Goal: Task Accomplishment & Management: Use online tool/utility

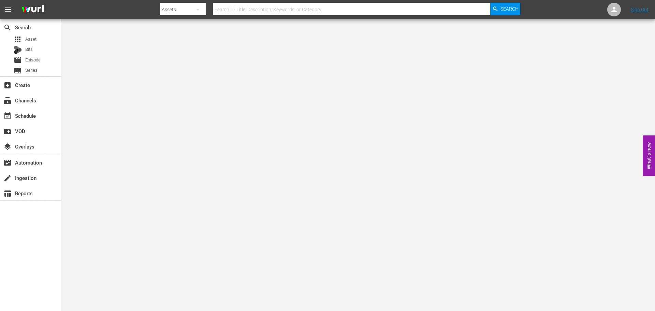
click at [32, 107] on div "subscriptions Channels" at bounding box center [30, 99] width 61 height 15
click at [34, 102] on div "subscriptions Channels" at bounding box center [19, 99] width 38 height 6
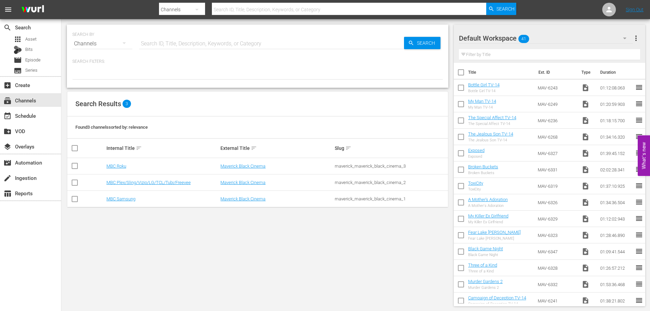
click at [118, 179] on td "MBC Plex/Sling/Vizio/LG/TCL/Tubi/Freevee" at bounding box center [162, 182] width 114 height 16
click at [119, 182] on link "MBC Plex/Sling/Vizio/LG/TCL/Tubi/Freevee" at bounding box center [148, 182] width 84 height 5
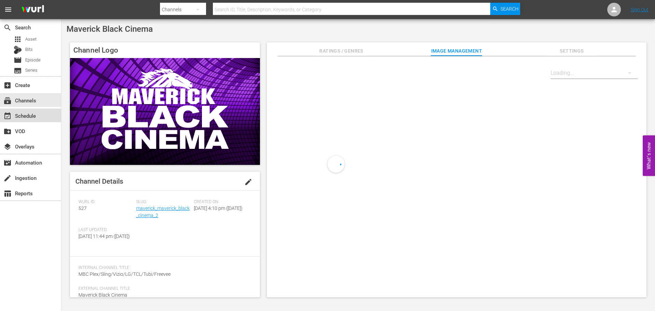
click at [42, 120] on div "event_available Schedule" at bounding box center [30, 115] width 61 height 14
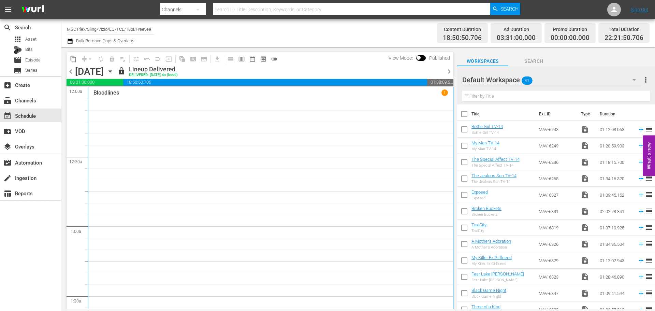
click at [114, 71] on icon "button" at bounding box center [110, 72] width 8 height 8
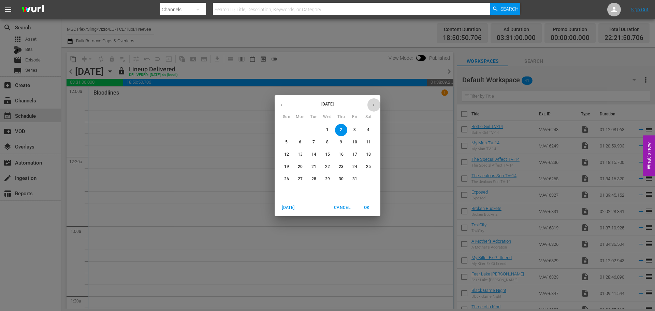
click at [373, 105] on icon "button" at bounding box center [373, 104] width 5 height 5
click at [340, 166] on p "20" at bounding box center [341, 167] width 5 height 6
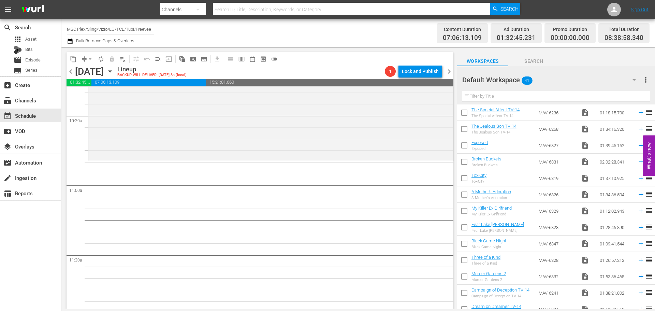
scroll to position [239, 0]
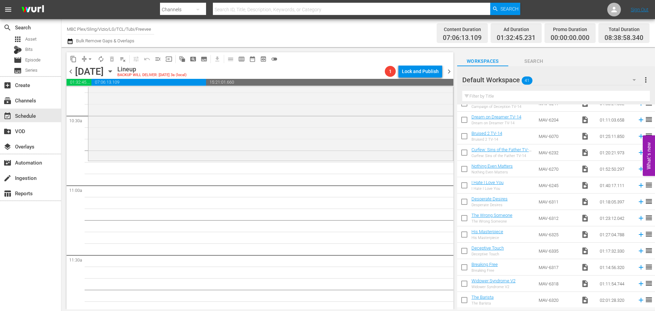
click at [543, 85] on div "Default Workspace 41" at bounding box center [552, 79] width 180 height 19
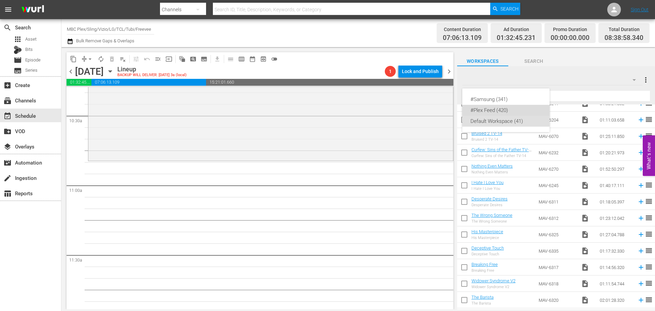
click at [514, 111] on div "#Plex Feed (420)" at bounding box center [505, 110] width 71 height 11
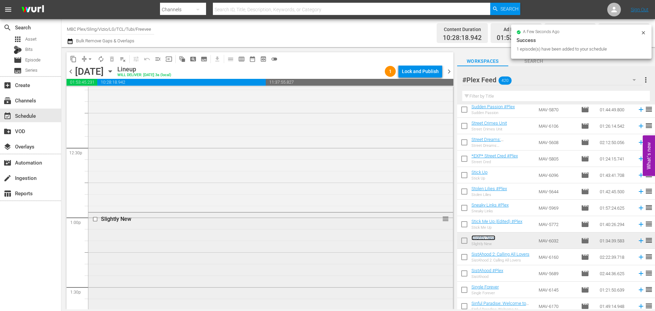
scroll to position [1740, 0]
click at [350, 173] on div "Slightly New reorder" at bounding box center [270, 261] width 365 height 218
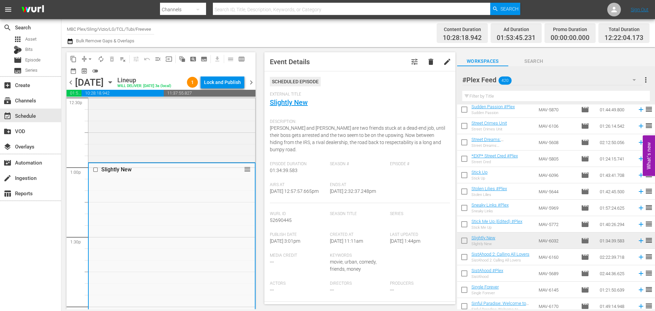
scroll to position [171, 0]
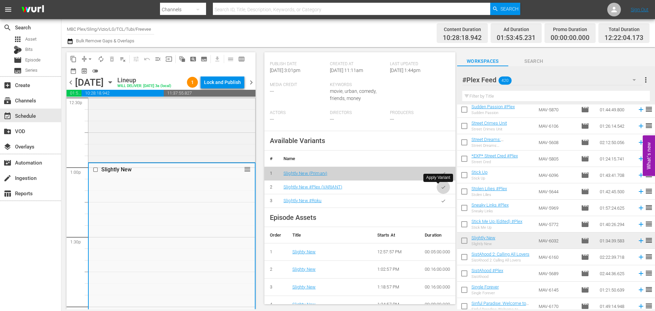
click at [442, 189] on button "button" at bounding box center [443, 186] width 13 height 13
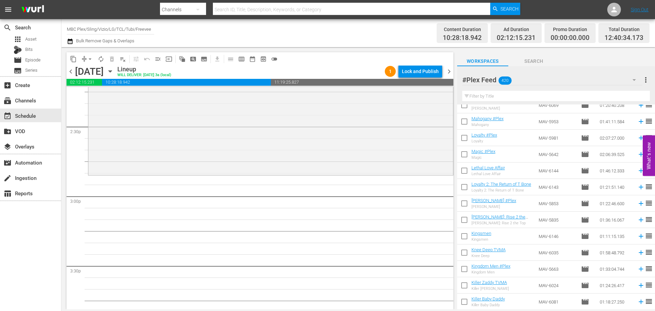
scroll to position [3928, 0]
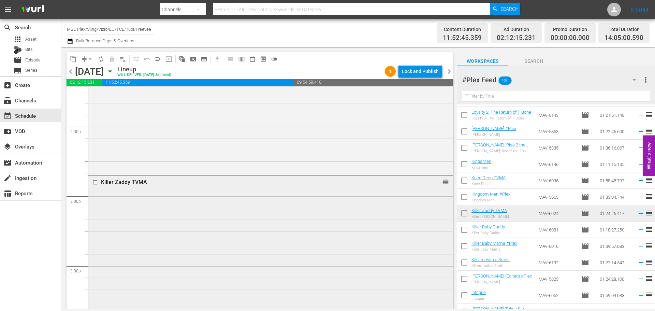
click at [276, 204] on div "Killer Zaddy TVMA reorder" at bounding box center [270, 273] width 365 height 194
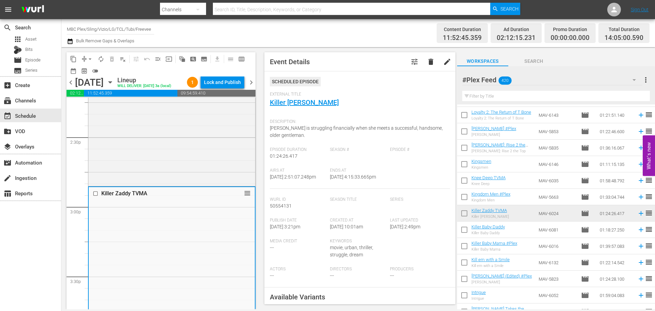
scroll to position [171, 0]
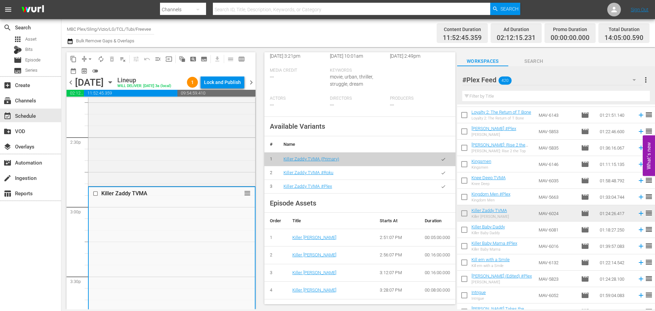
click at [441, 189] on icon "button" at bounding box center [443, 186] width 5 height 5
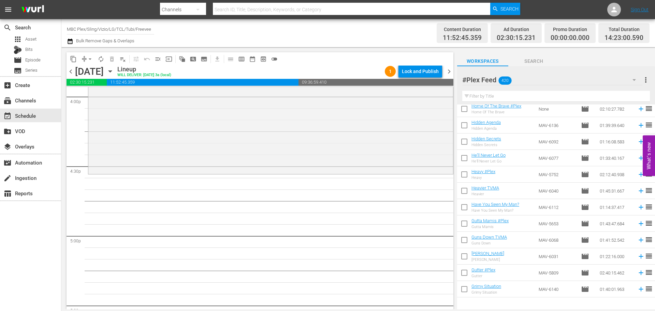
scroll to position [4249, 0]
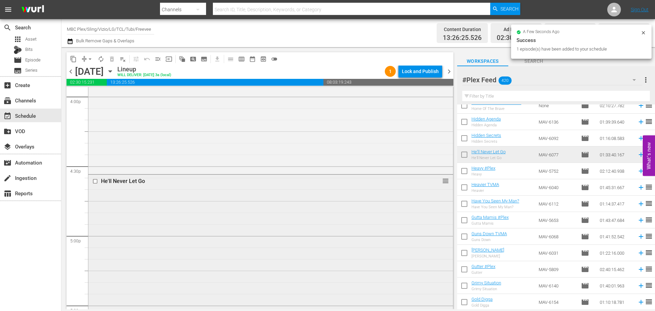
click at [344, 216] on div "He'll Never Let Go reorder" at bounding box center [270, 282] width 365 height 215
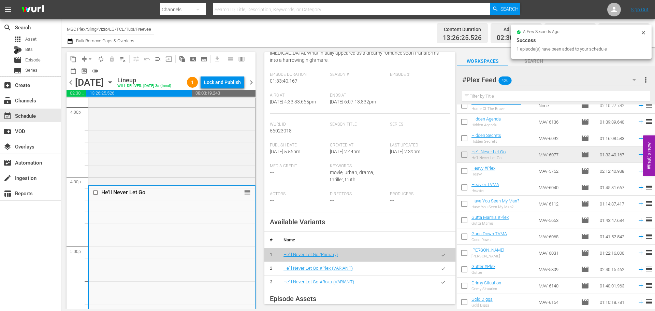
scroll to position [171, 0]
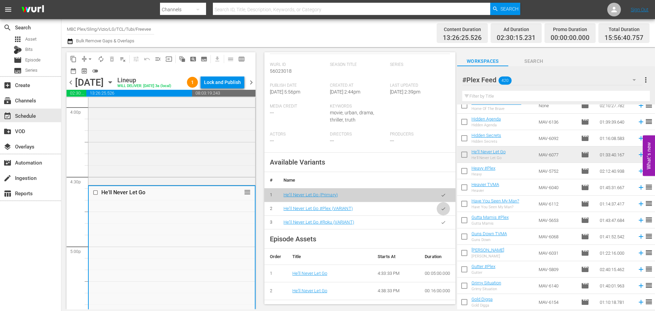
click at [441, 211] on icon "button" at bounding box center [443, 208] width 5 height 5
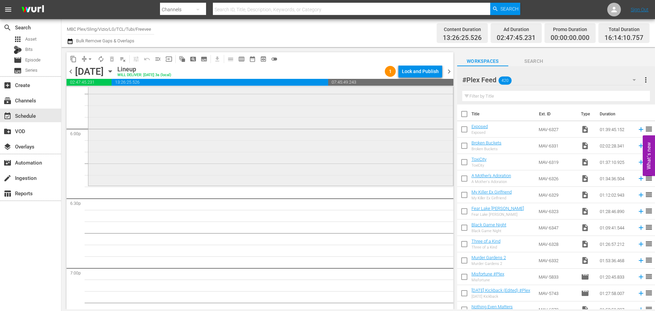
scroll to position [2490, 0]
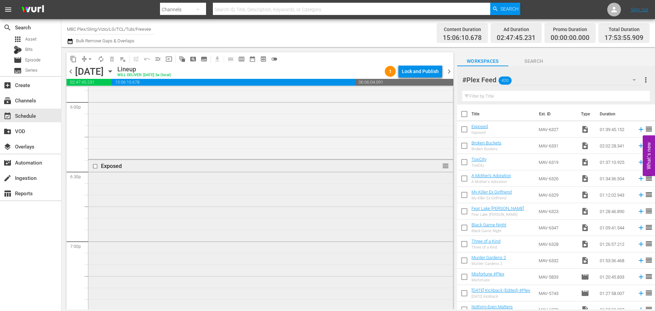
click at [129, 195] on div "Exposed reorder" at bounding box center [270, 274] width 365 height 229
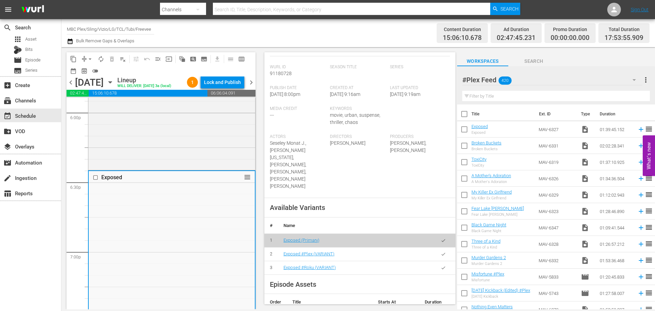
scroll to position [304, 0]
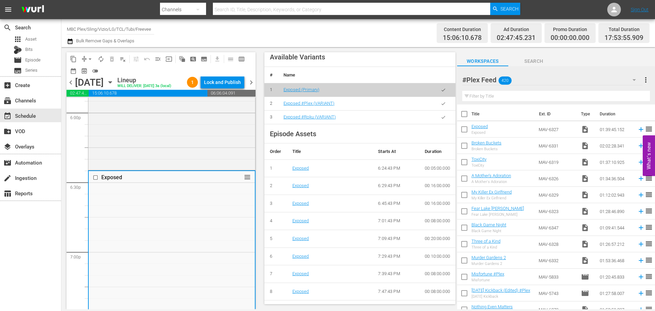
click at [441, 101] on icon "button" at bounding box center [443, 103] width 5 height 5
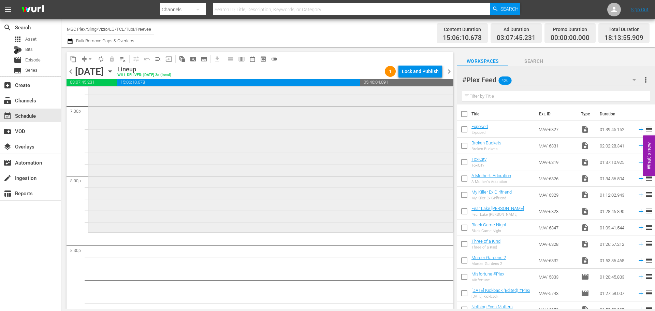
scroll to position [2763, 0]
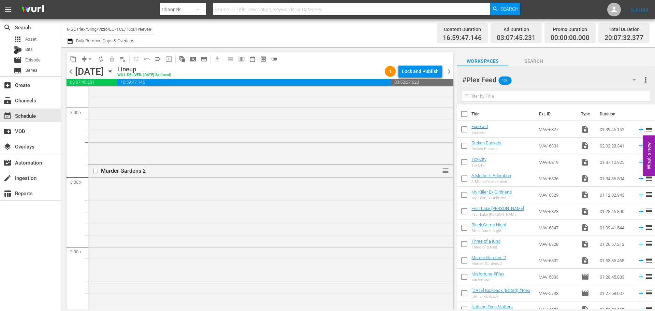
drag, startPoint x: 320, startPoint y: 219, endPoint x: 325, endPoint y: 188, distance: 31.8
click at [320, 219] on div "Murder Gardens 2 reorder" at bounding box center [270, 295] width 365 height 262
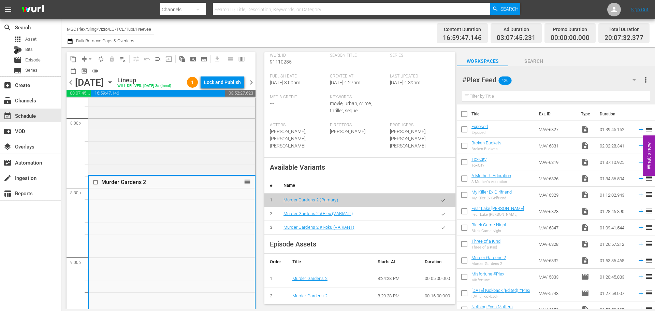
scroll to position [171, 0]
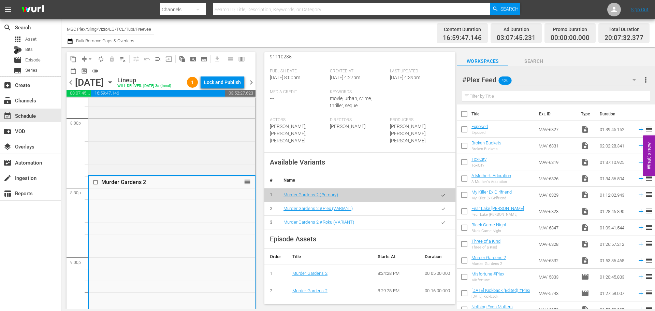
click at [437, 202] on button "button" at bounding box center [443, 208] width 13 height 13
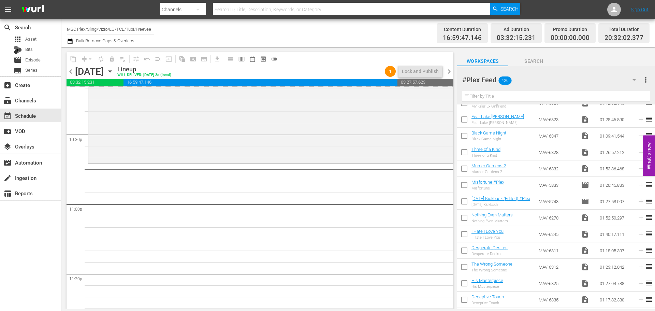
scroll to position [102, 0]
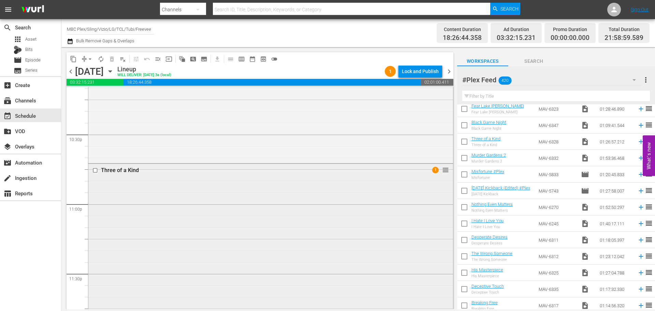
click at [223, 244] on div "Three of a Kind 1 reorder" at bounding box center [270, 264] width 365 height 200
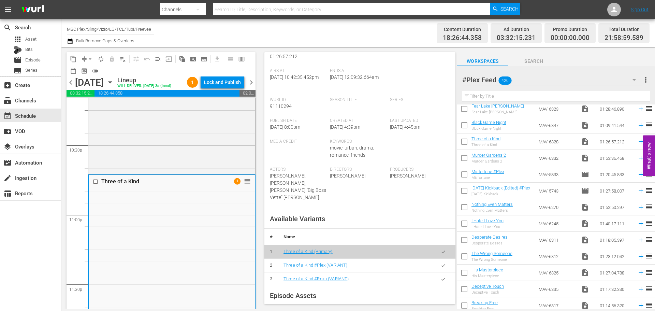
scroll to position [136, 0]
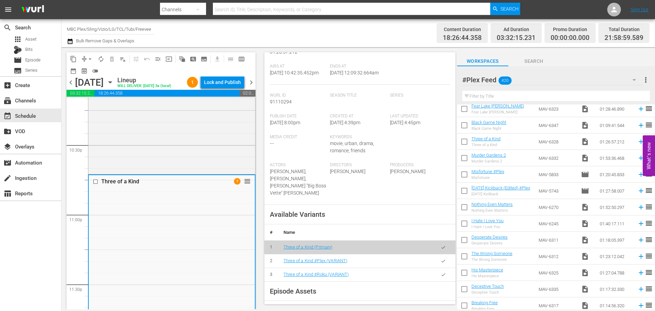
click at [437, 267] on button "button" at bounding box center [443, 260] width 13 height 13
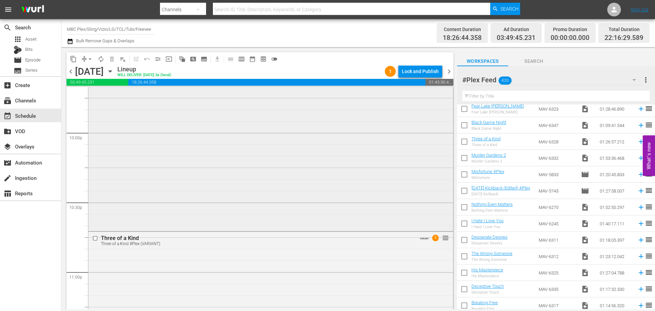
scroll to position [3011, 0]
click at [432, 72] on div "Lock and Publish" at bounding box center [420, 71] width 37 height 12
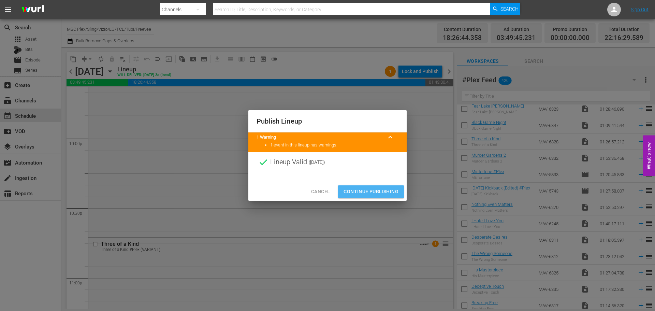
click at [389, 193] on span "Continue Publishing" at bounding box center [371, 191] width 55 height 9
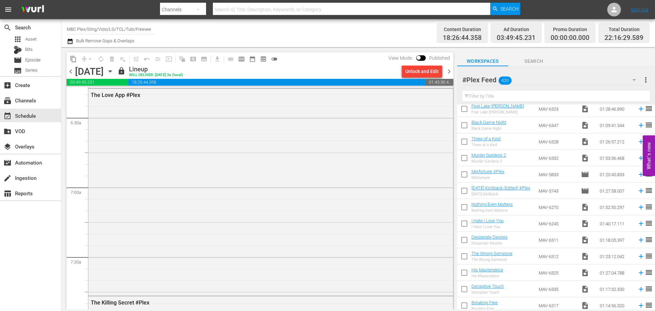
scroll to position [0, 0]
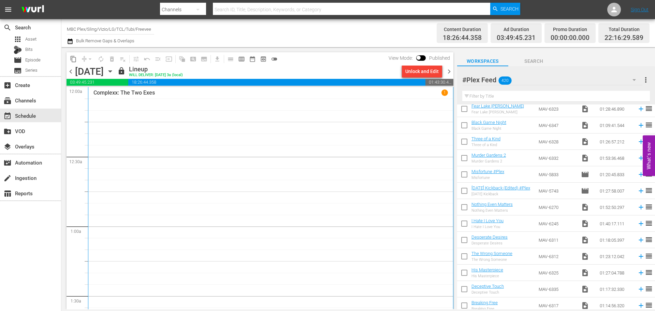
click at [450, 72] on span "chevron_right" at bounding box center [449, 71] width 9 height 9
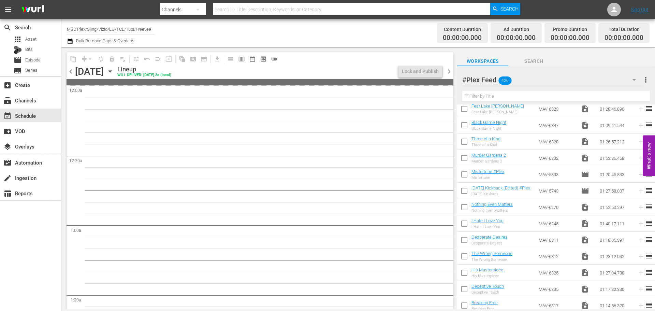
drag, startPoint x: 68, startPoint y: 73, endPoint x: 455, endPoint y: 72, distance: 386.9
click at [68, 73] on span "chevron_left" at bounding box center [71, 71] width 9 height 9
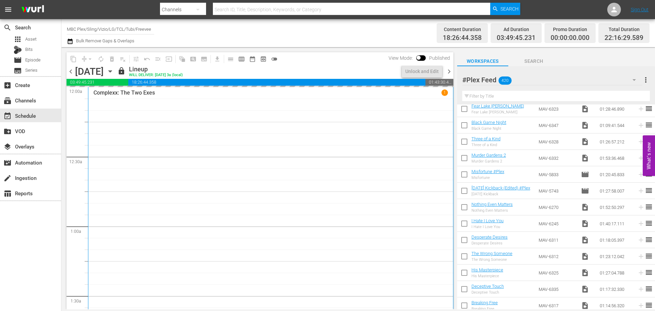
click at [449, 71] on span "chevron_right" at bounding box center [449, 71] width 9 height 9
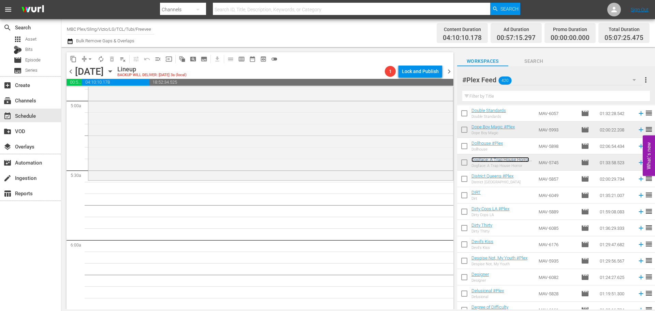
scroll to position [4808, 0]
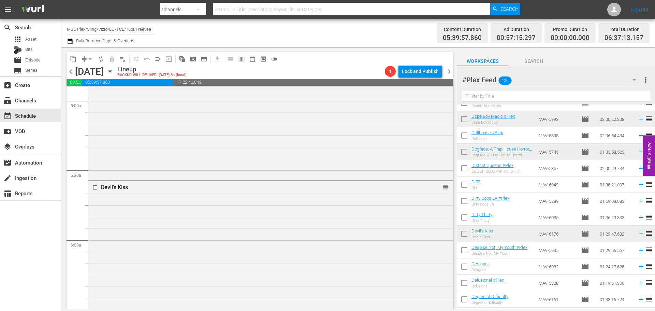
click at [307, 208] on div "Devil's Kiss reorder" at bounding box center [270, 284] width 365 height 206
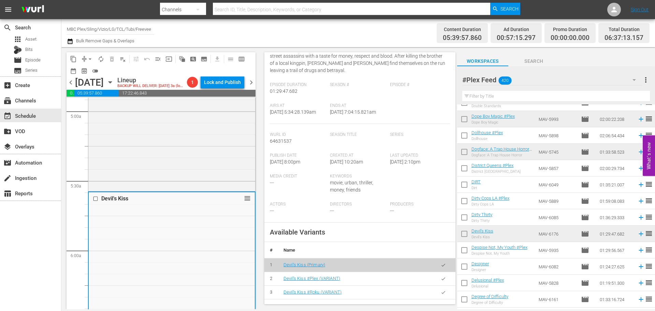
scroll to position [102, 0]
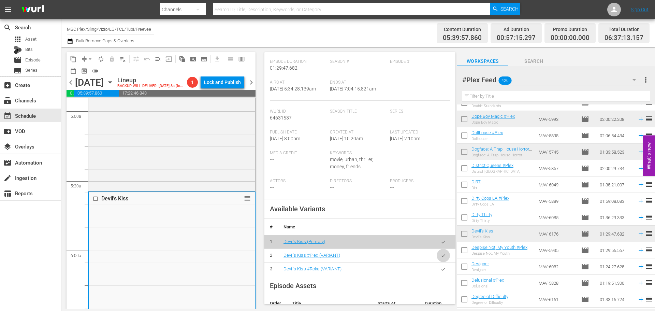
click at [441, 254] on icon "button" at bounding box center [443, 255] width 5 height 5
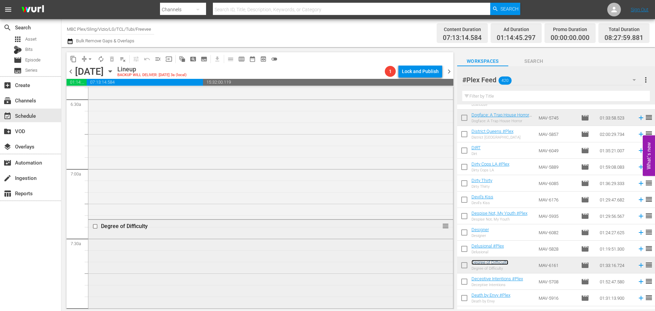
scroll to position [955, 0]
click at [246, 212] on div "Degree of Difficulty reorder" at bounding box center [270, 264] width 365 height 214
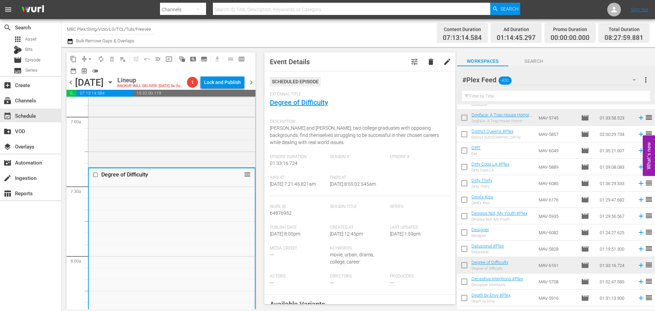
scroll to position [216, 0]
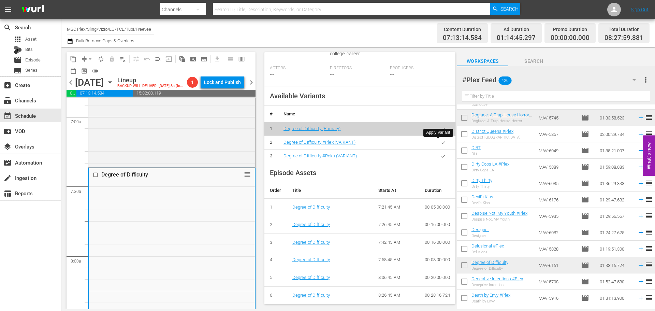
click at [437, 139] on button "button" at bounding box center [443, 142] width 13 height 13
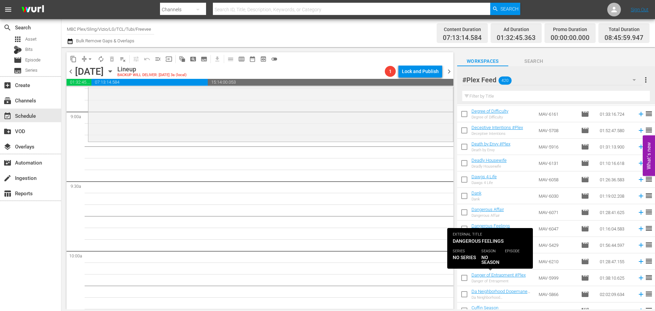
scroll to position [5013, 0]
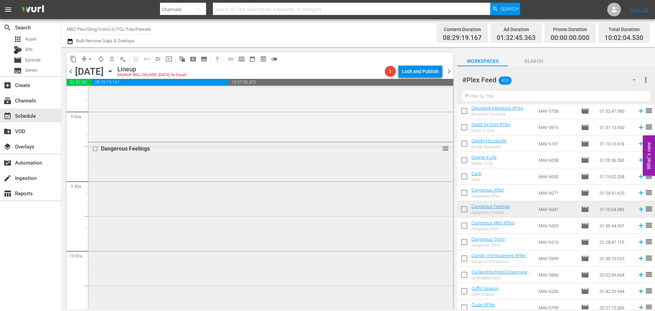
click at [152, 155] on div "Dangerous Feelings reorder" at bounding box center [270, 229] width 365 height 174
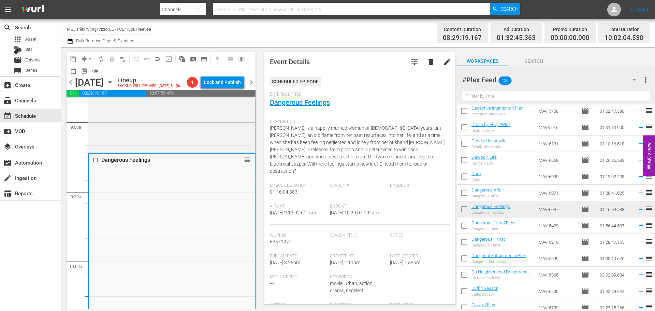
scroll to position [205, 0]
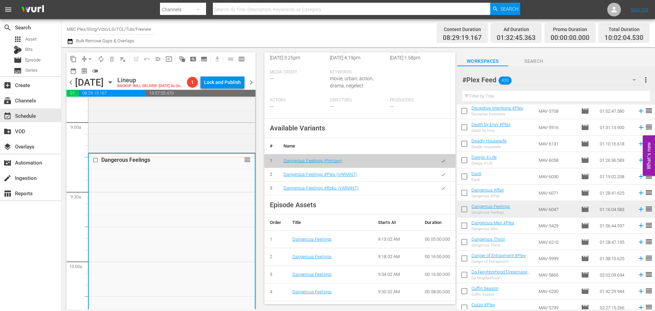
click at [441, 173] on icon "button" at bounding box center [443, 174] width 5 height 5
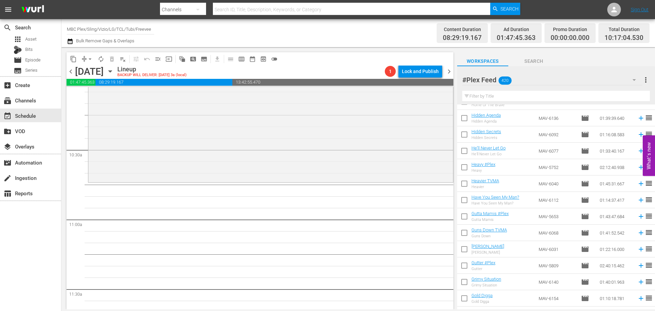
scroll to position [4256, 0]
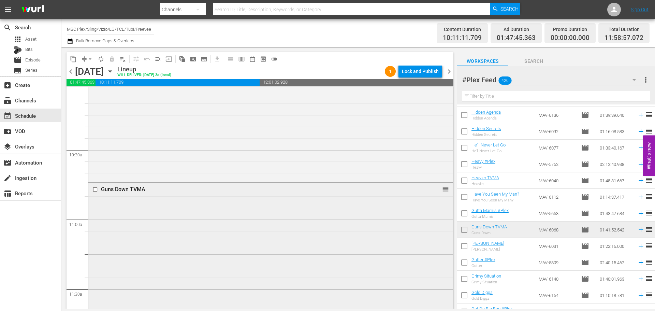
click at [221, 236] on div "Guns Down TVMA reorder" at bounding box center [270, 300] width 365 height 234
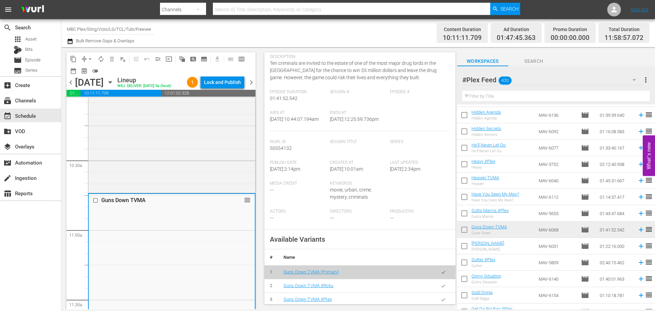
scroll to position [136, 0]
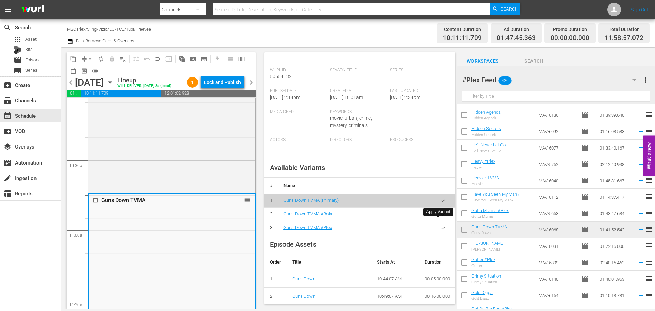
click at [441, 230] on icon "button" at bounding box center [443, 227] width 5 height 5
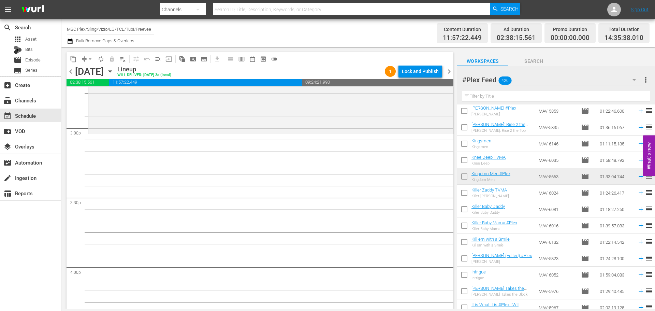
scroll to position [3914, 0]
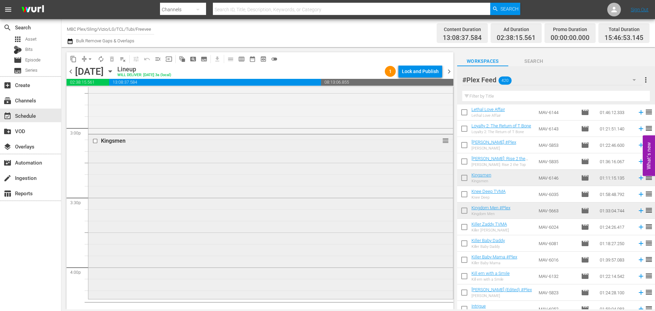
click at [355, 210] on div "Kingsmen reorder" at bounding box center [270, 215] width 365 height 163
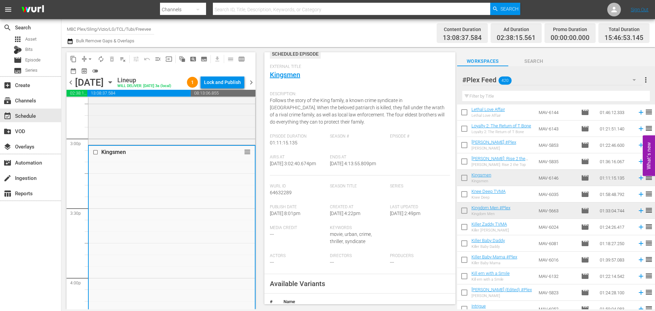
scroll to position [68, 0]
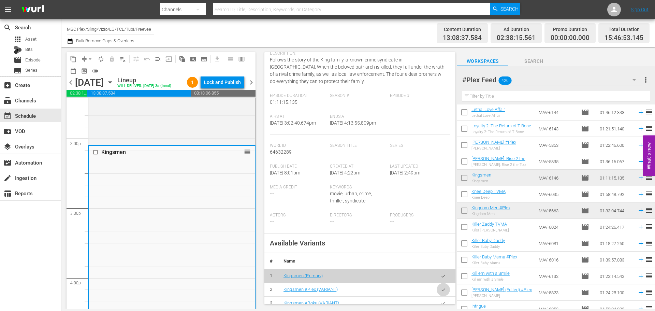
click at [441, 292] on icon "button" at bounding box center [443, 289] width 5 height 5
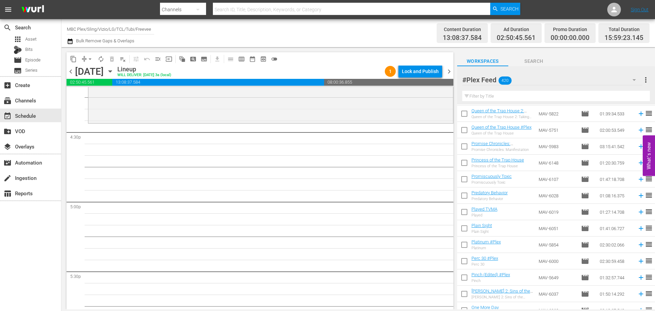
scroll to position [3437, 0]
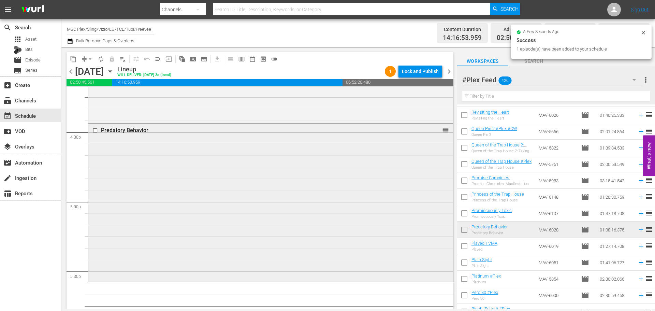
click at [202, 185] on div "Predatory Behavior reorder" at bounding box center [270, 202] width 365 height 156
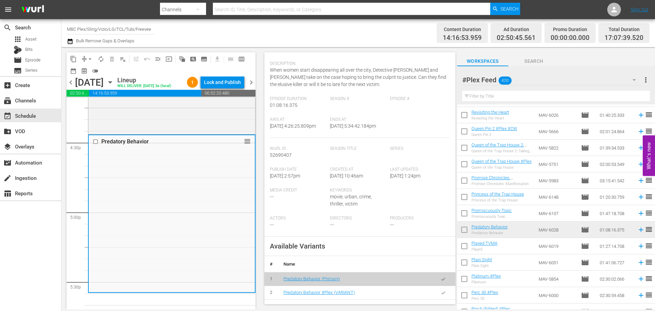
scroll to position [102, 0]
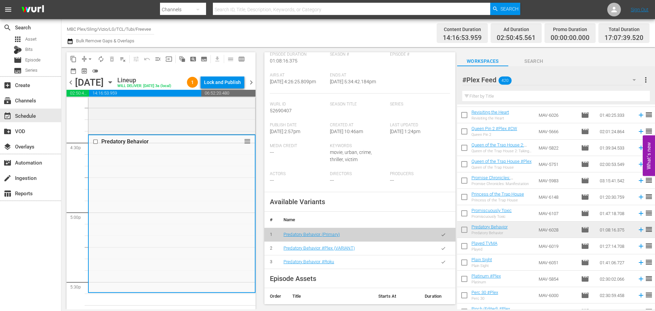
click at [441, 251] on icon "button" at bounding box center [443, 248] width 5 height 5
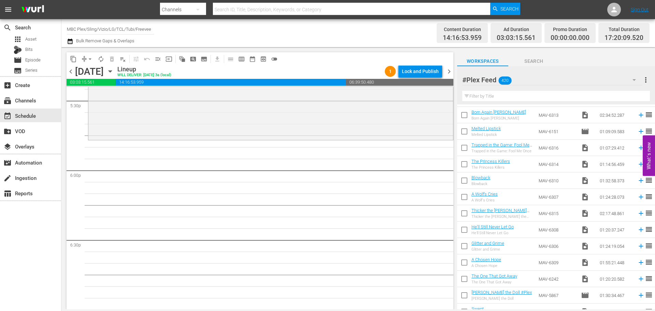
scroll to position [0, 0]
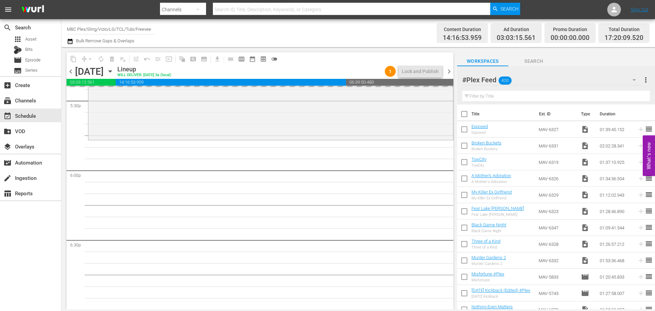
drag, startPoint x: 262, startPoint y: 226, endPoint x: 180, endPoint y: 222, distance: 81.6
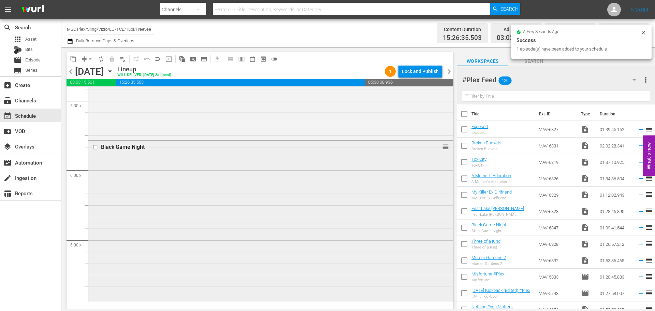
click at [143, 177] on div "Black Game Night reorder" at bounding box center [270, 221] width 365 height 160
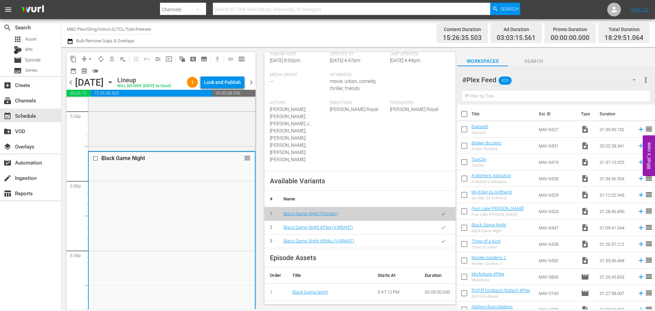
scroll to position [205, 0]
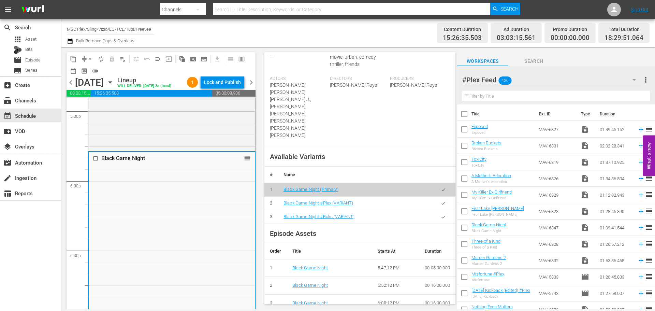
click at [441, 204] on icon "button" at bounding box center [443, 203] width 5 height 5
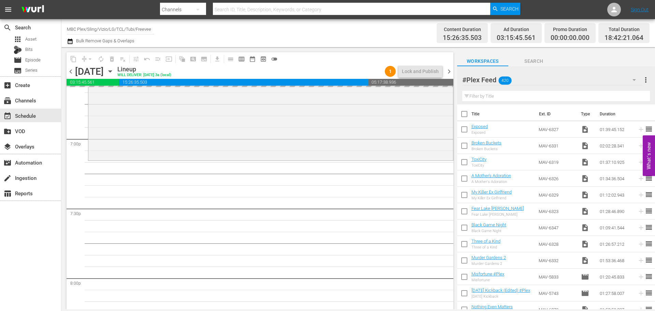
scroll to position [2627, 0]
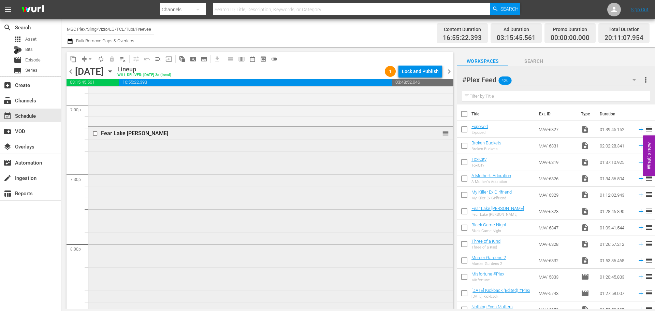
click at [190, 204] on div "Fear Lake [PERSON_NAME] reorder" at bounding box center [270, 229] width 365 height 204
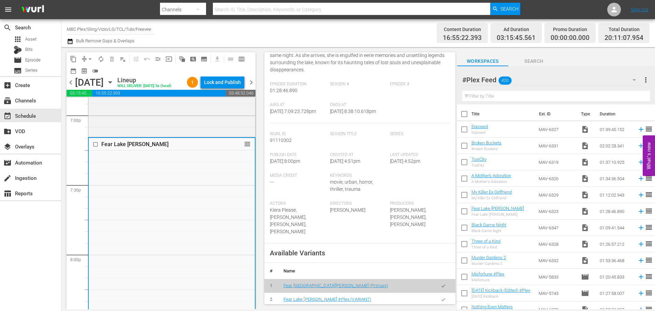
scroll to position [171, 0]
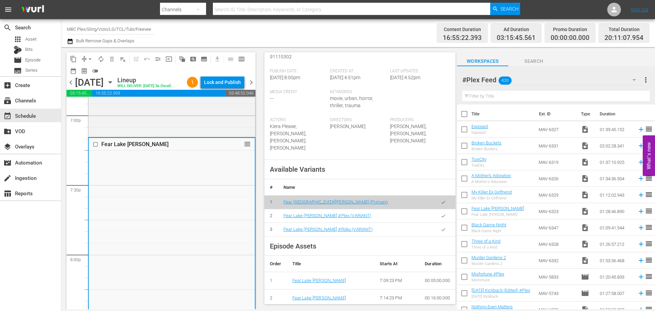
click at [441, 215] on icon "button" at bounding box center [443, 215] width 5 height 5
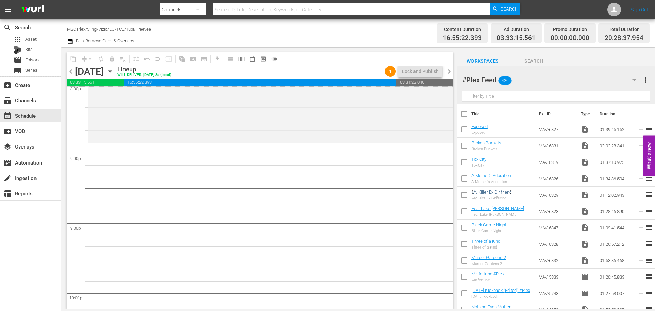
scroll to position [2832, 0]
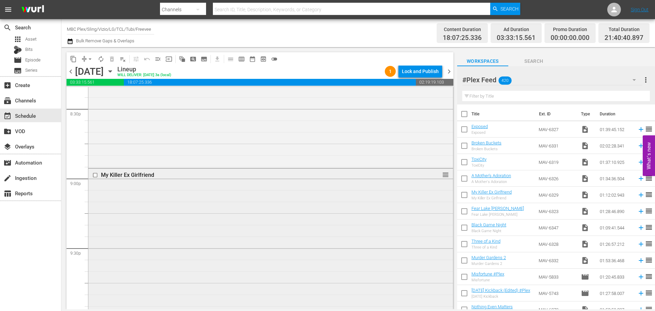
click at [215, 190] on div "My Killer Ex Girlfriend reorder" at bounding box center [270, 251] width 365 height 165
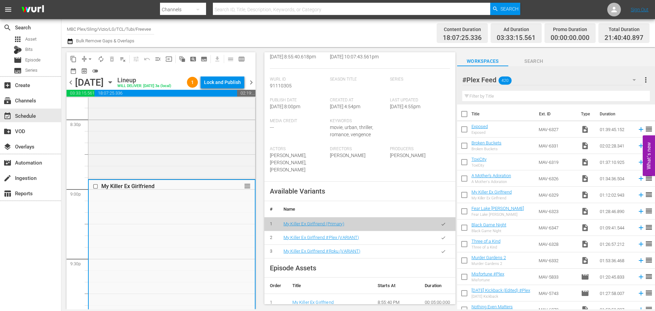
scroll to position [136, 0]
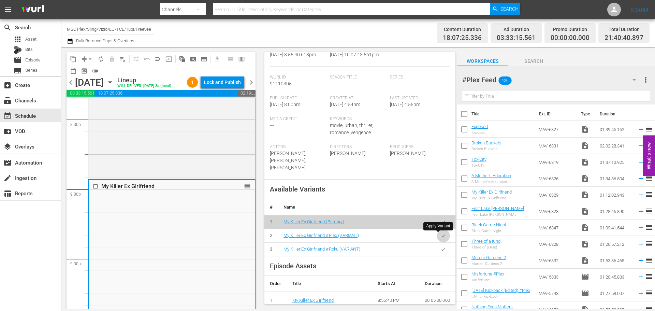
click at [441, 237] on icon "button" at bounding box center [443, 235] width 5 height 5
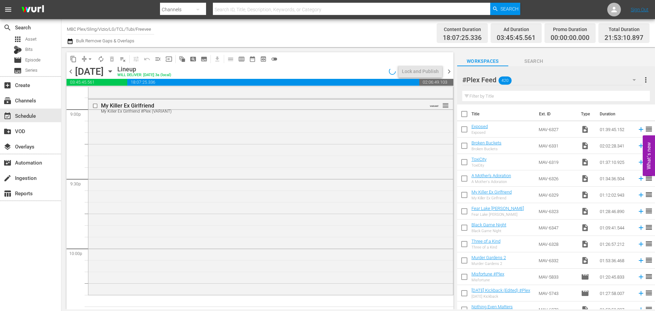
scroll to position [3036, 0]
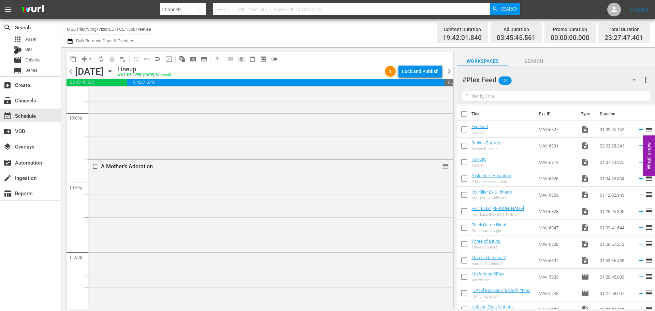
drag, startPoint x: 316, startPoint y: 168, endPoint x: 414, endPoint y: 176, distance: 97.9
click at [313, 178] on div "A Mother's Adoration reorder" at bounding box center [270, 268] width 365 height 217
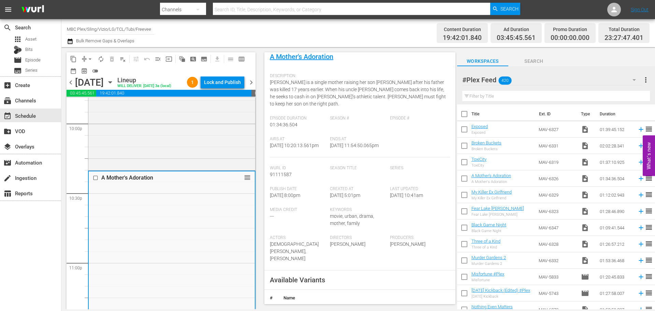
scroll to position [171, 0]
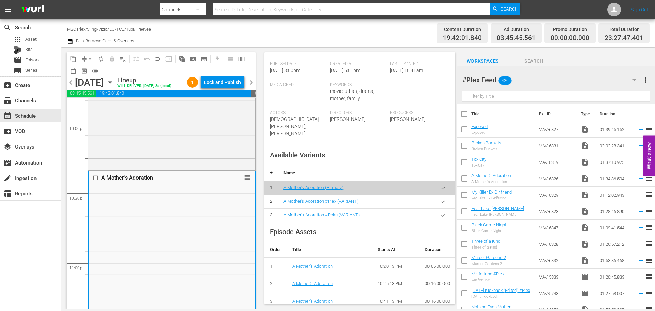
click at [441, 203] on icon "button" at bounding box center [443, 201] width 5 height 5
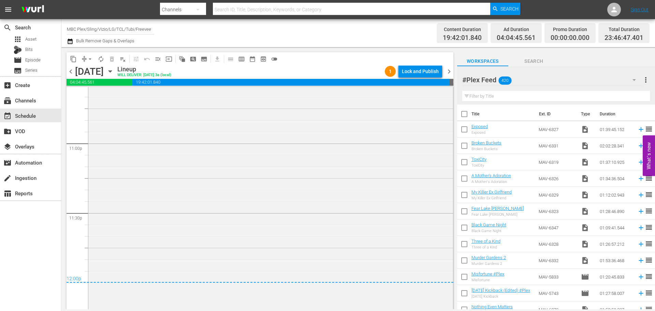
scroll to position [3151, 0]
click at [430, 71] on div "Lock and Publish" at bounding box center [420, 71] width 37 height 12
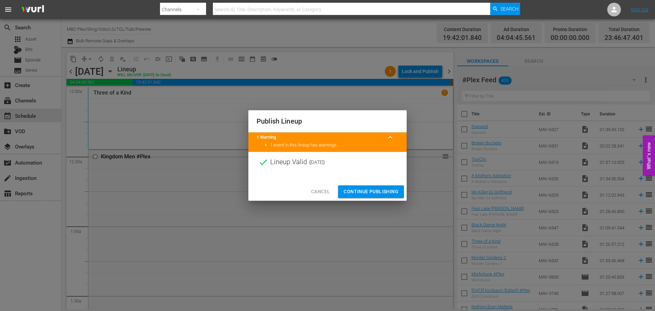
scroll to position [3151, 0]
click at [376, 197] on button "Continue Publishing" at bounding box center [371, 191] width 66 height 13
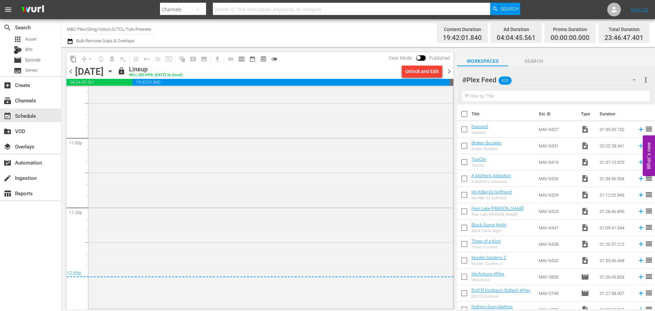
click at [450, 73] on span "chevron_right" at bounding box center [449, 71] width 9 height 9
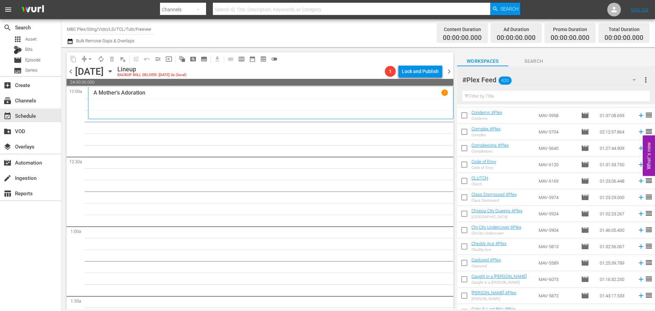
scroll to position [5292, 0]
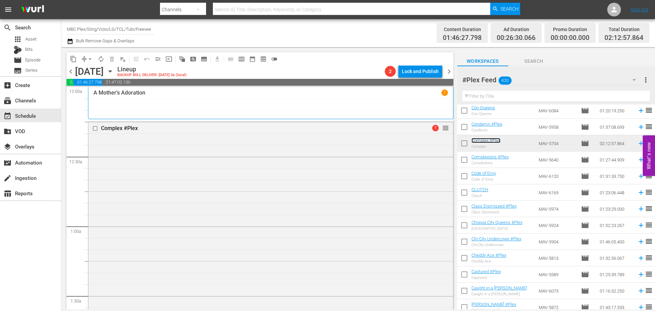
drag, startPoint x: 439, startPoint y: 126, endPoint x: 441, endPoint y: 120, distance: 6.9
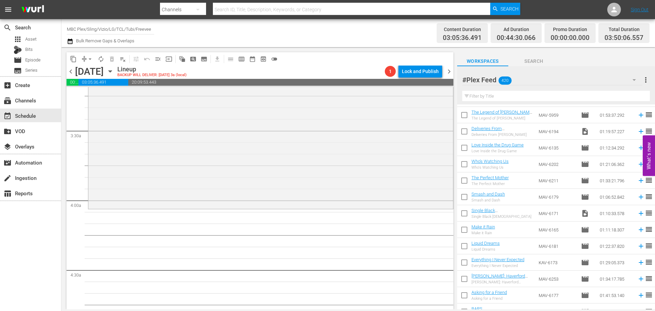
scroll to position [6350, 0]
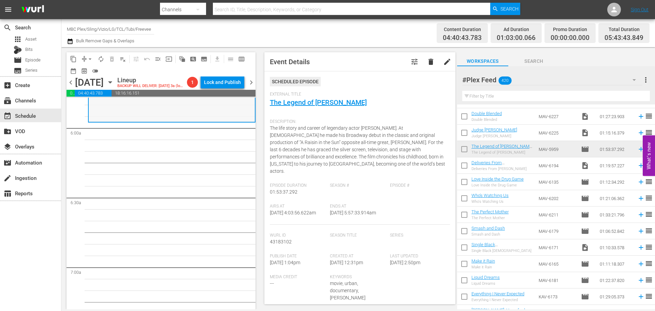
scroll to position [819, 0]
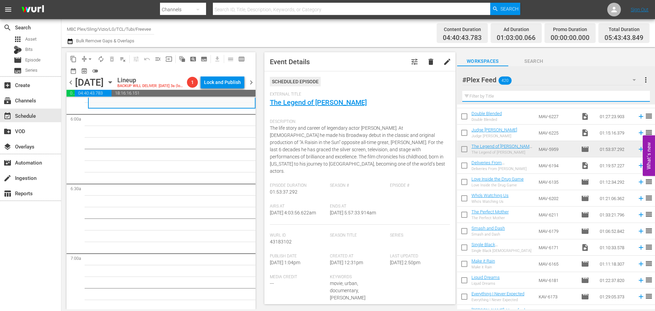
click at [500, 100] on input "text" at bounding box center [556, 96] width 188 height 11
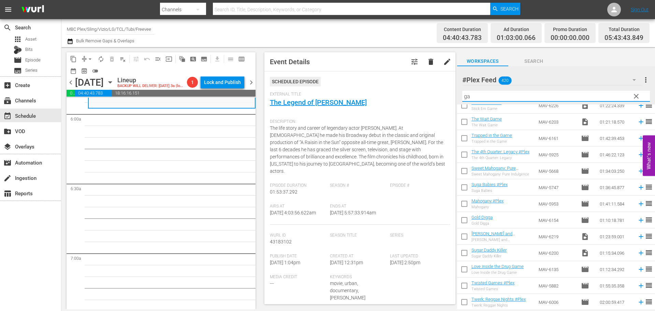
scroll to position [0, 0]
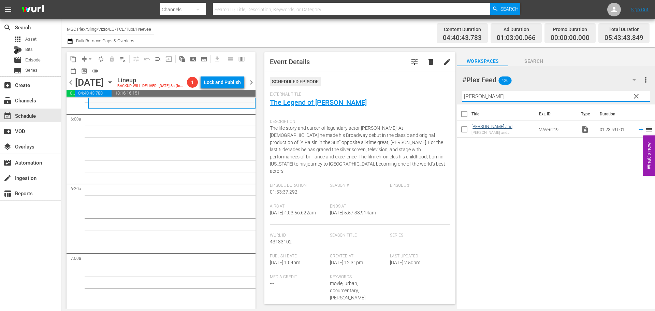
type input "garr"
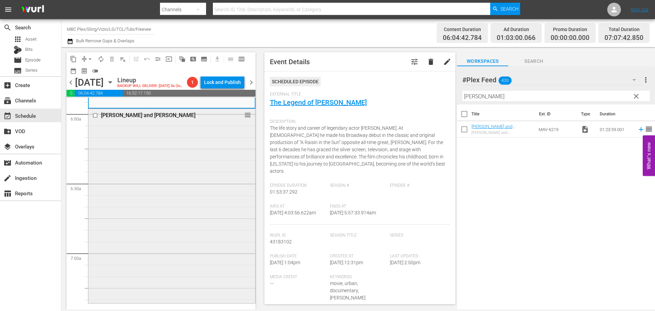
click at [143, 159] on div "Garrett Morris and Michael Schultz reorder" at bounding box center [171, 205] width 167 height 193
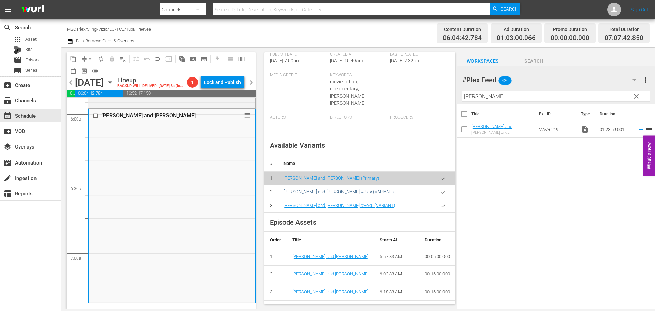
scroll to position [205, 0]
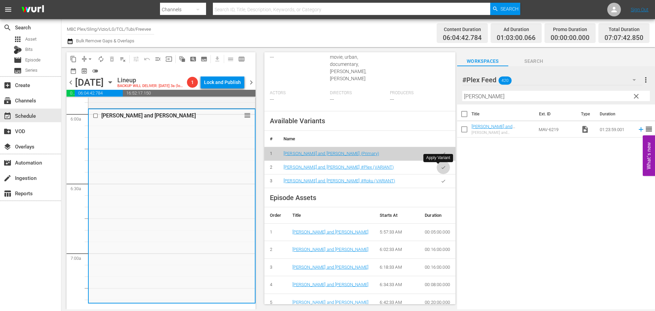
click at [441, 168] on icon "button" at bounding box center [443, 167] width 4 height 3
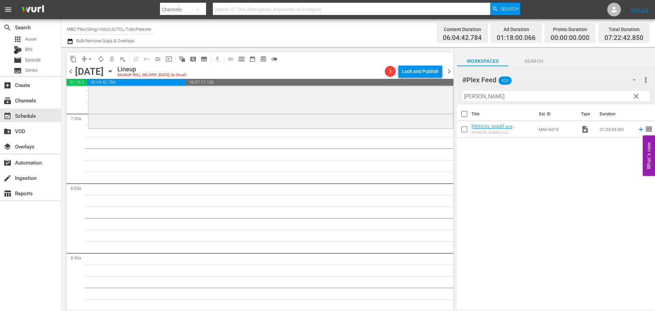
scroll to position [955, 0]
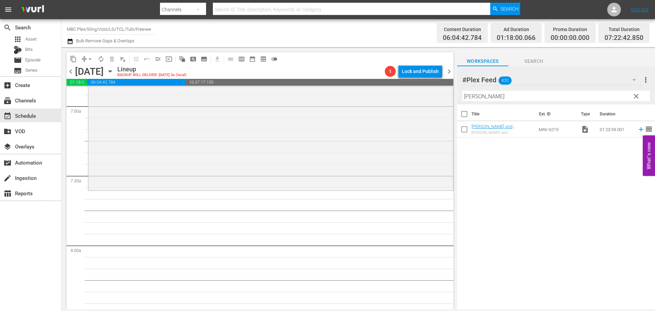
click at [635, 98] on span "clear" at bounding box center [636, 96] width 8 height 8
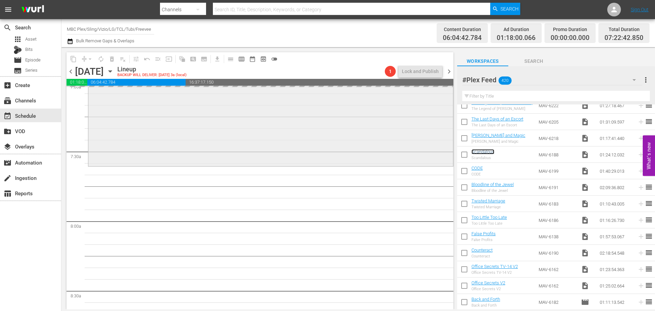
scroll to position [989, 0]
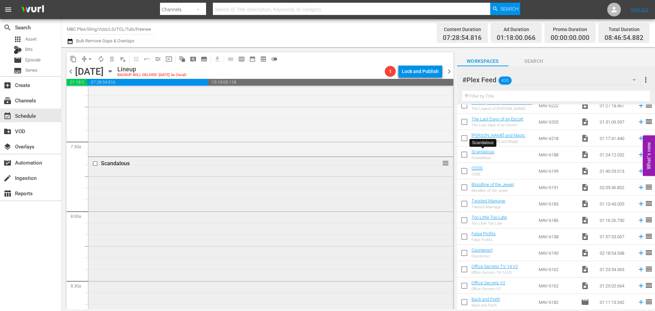
click at [279, 249] on div "Scandalous reorder" at bounding box center [270, 253] width 365 height 193
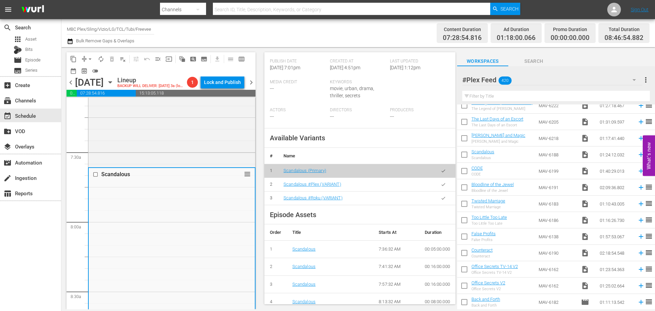
scroll to position [205, 0]
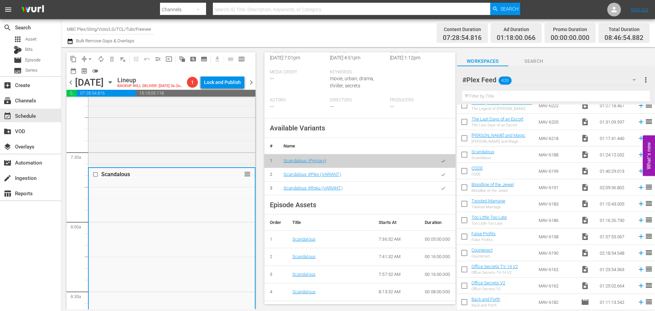
click at [437, 181] on button "button" at bounding box center [443, 174] width 13 height 13
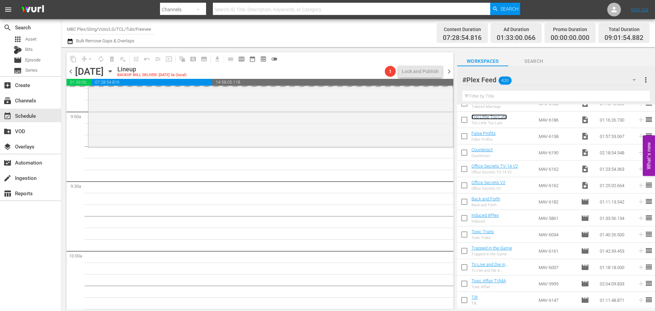
scroll to position [2009, 0]
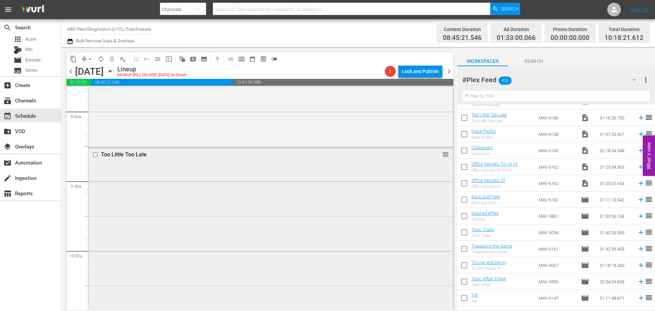
click at [244, 159] on div "Too Little Too Late reorder" at bounding box center [270, 154] width 365 height 13
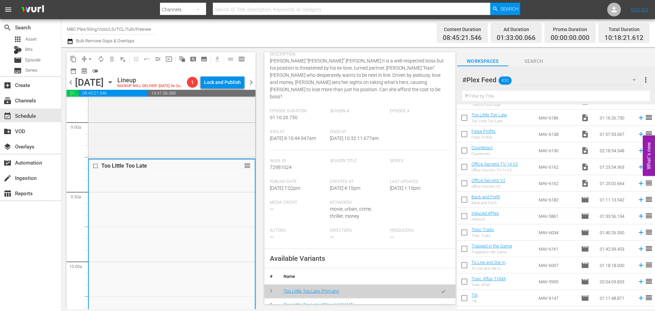
scroll to position [171, 0]
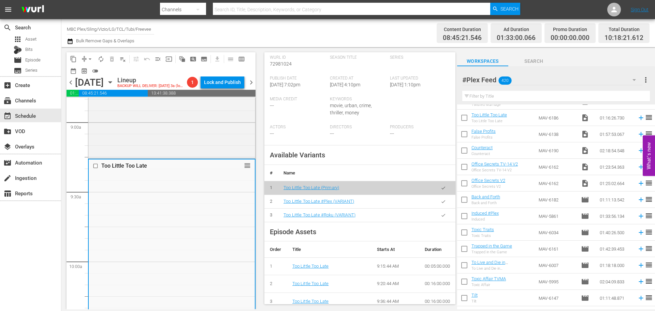
click at [441, 201] on icon "button" at bounding box center [443, 201] width 5 height 5
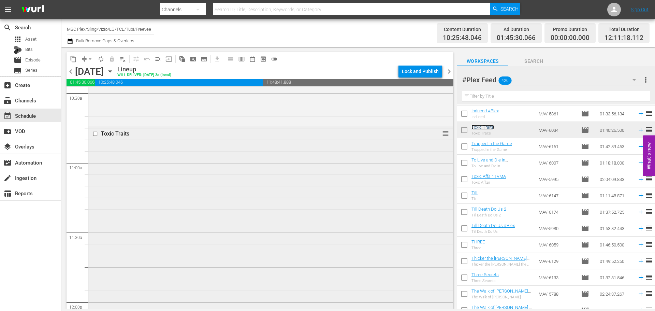
scroll to position [1467, 0]
click at [322, 187] on div "Toxic Traits reorder" at bounding box center [270, 231] width 365 height 231
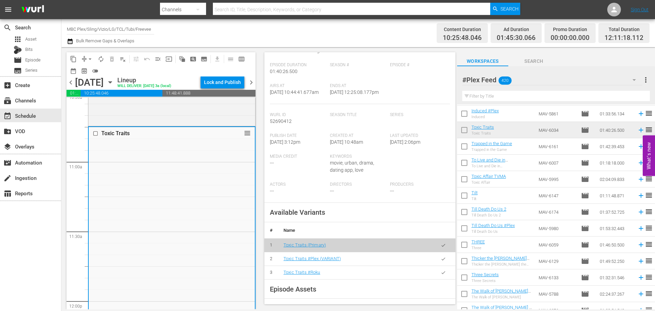
scroll to position [136, 0]
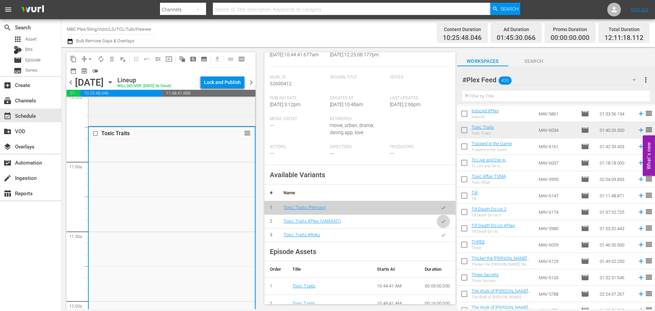
click at [441, 221] on icon "button" at bounding box center [443, 221] width 4 height 3
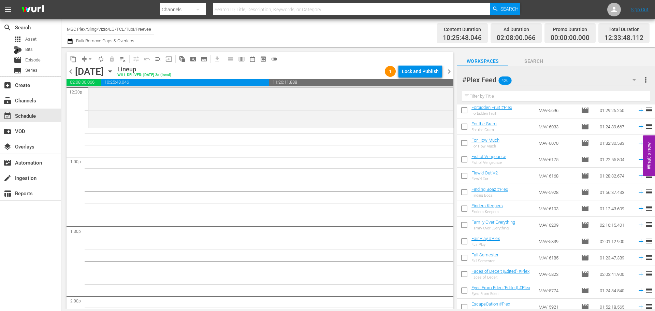
scroll to position [4534, 0]
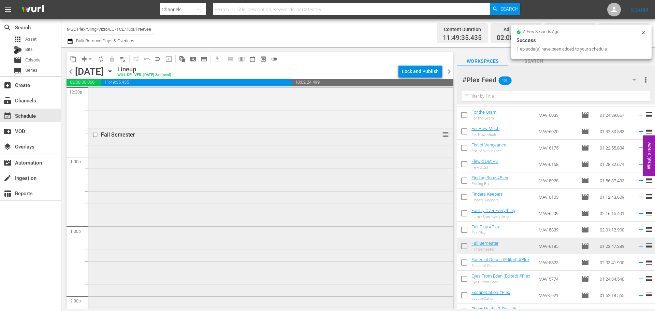
click at [309, 169] on div "Fall Semester reorder" at bounding box center [270, 224] width 365 height 192
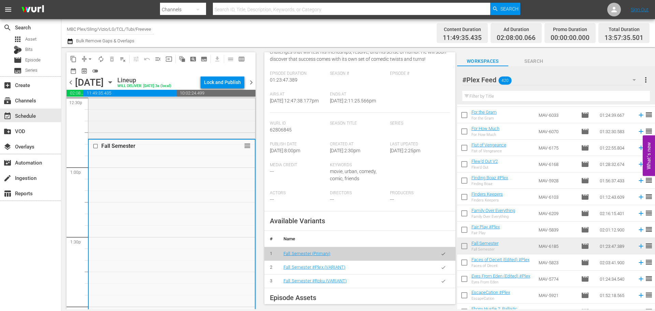
scroll to position [205, 0]
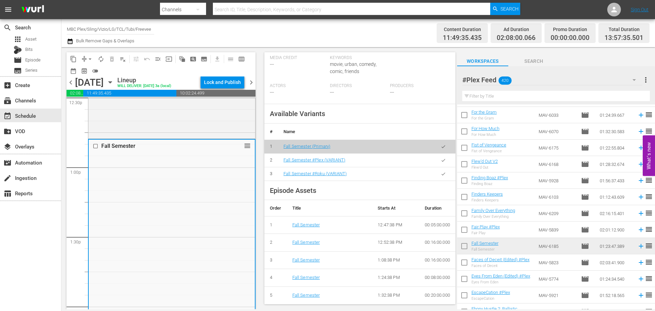
click at [441, 167] on button "button" at bounding box center [443, 160] width 13 height 13
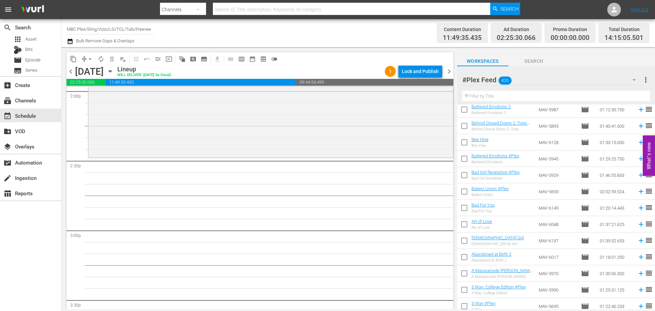
scroll to position [5933, 0]
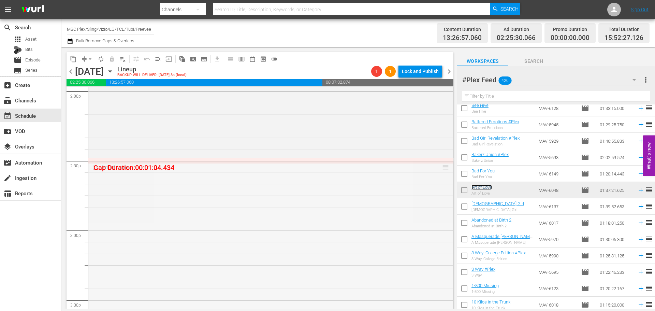
drag, startPoint x: 443, startPoint y: 168, endPoint x: 446, endPoint y: 159, distance: 9.2
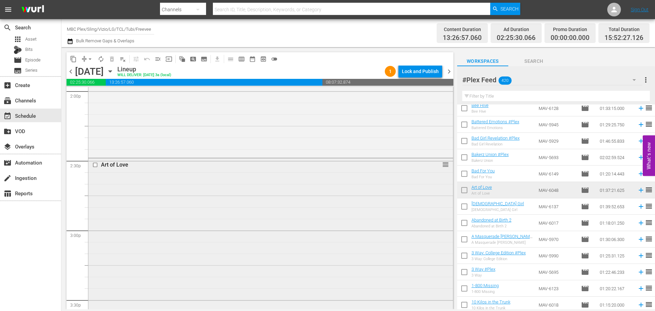
click at [220, 213] on div "Art of Love reorder" at bounding box center [270, 270] width 365 height 224
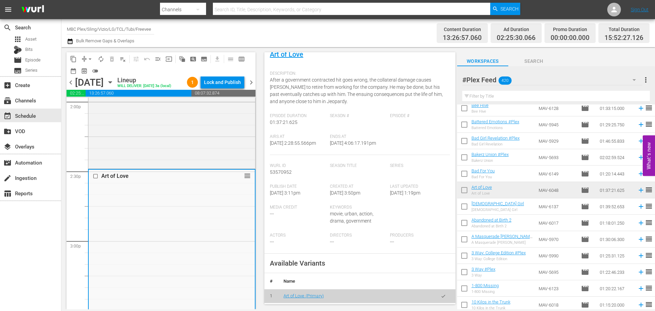
scroll to position [136, 0]
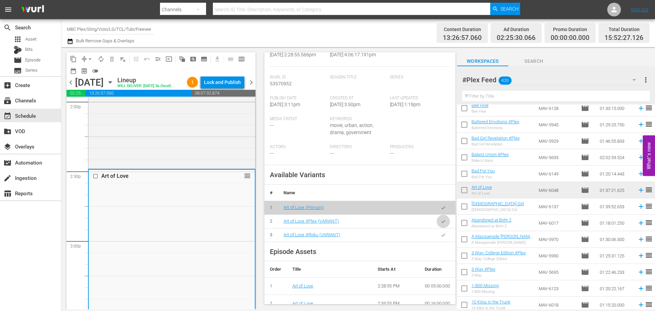
click at [437, 228] on button "button" at bounding box center [443, 221] width 13 height 13
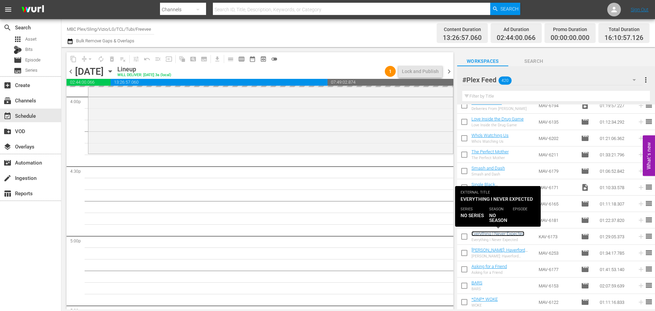
scroll to position [2252, 0]
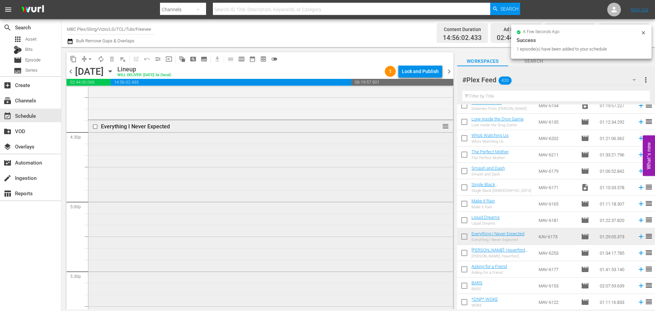
click at [330, 182] on div "Everything I Never Expected reorder" at bounding box center [270, 222] width 365 height 205
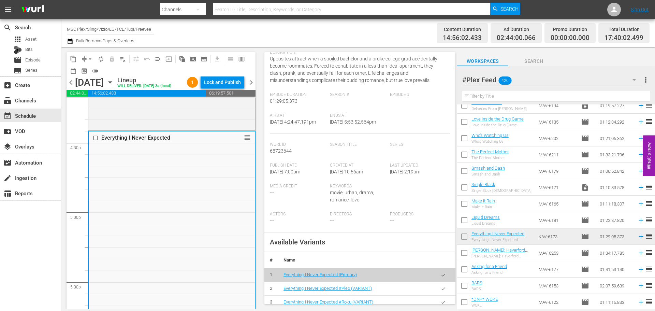
scroll to position [205, 0]
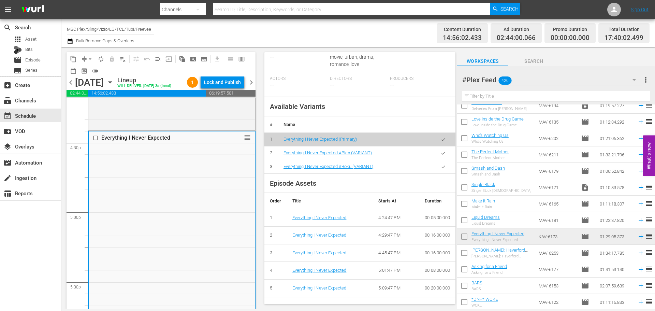
click at [441, 156] on icon "button" at bounding box center [443, 152] width 5 height 5
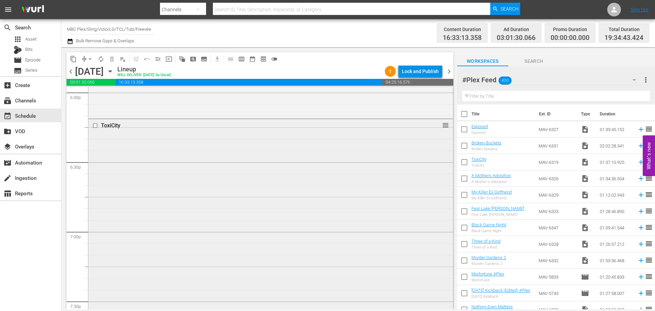
scroll to position [2525, 0]
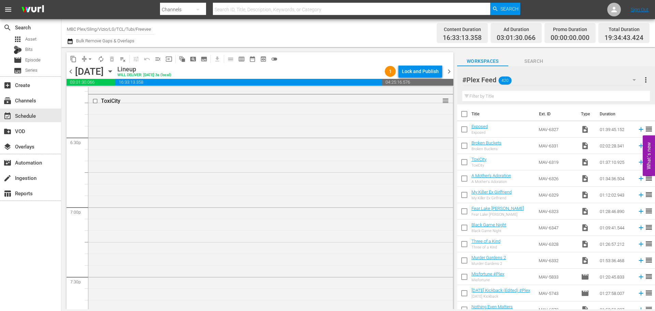
drag, startPoint x: 373, startPoint y: 149, endPoint x: 406, endPoint y: 147, distance: 32.8
click at [373, 148] on div "ToxiCity reorder" at bounding box center [270, 205] width 365 height 223
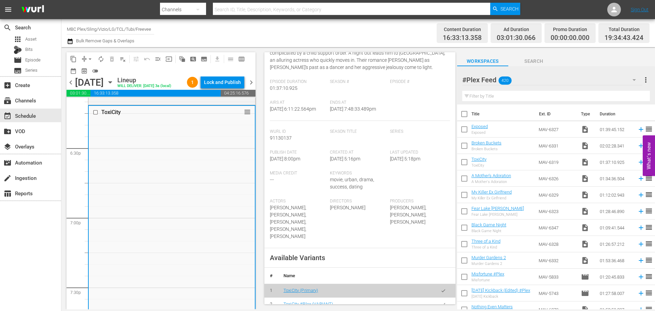
scroll to position [102, 0]
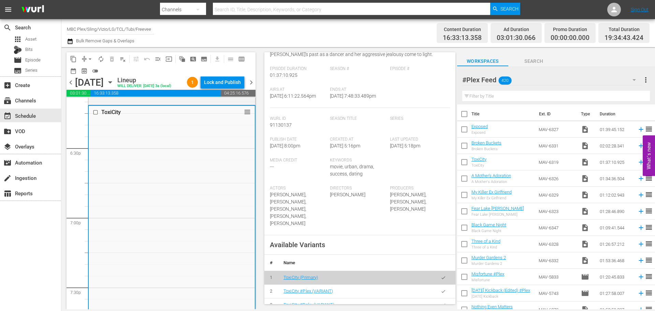
click at [441, 292] on icon "button" at bounding box center [443, 291] width 5 height 5
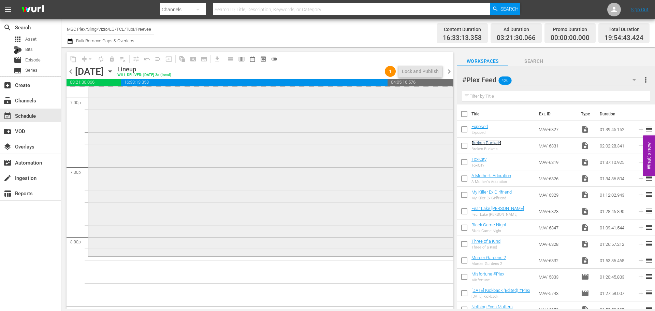
scroll to position [2729, 0]
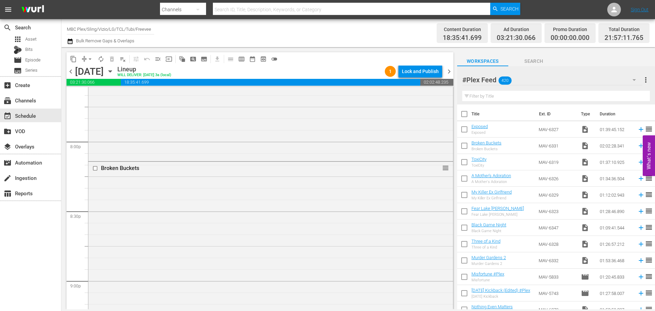
click at [319, 218] on div "Broken Buckets reorder" at bounding box center [270, 303] width 365 height 282
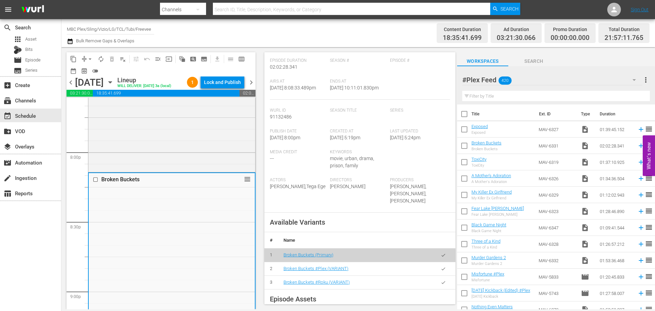
scroll to position [136, 0]
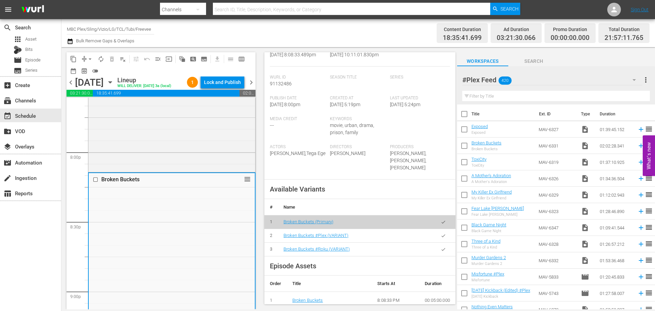
click at [441, 235] on icon "button" at bounding box center [443, 235] width 5 height 5
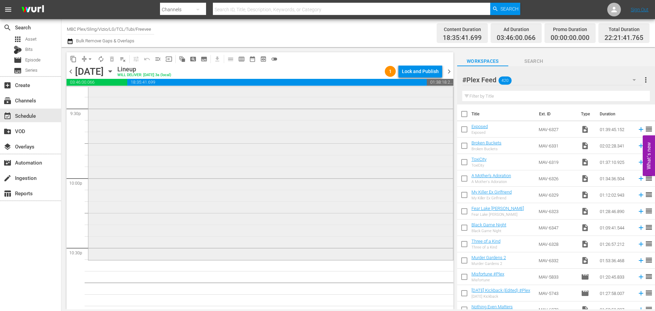
scroll to position [3070, 0]
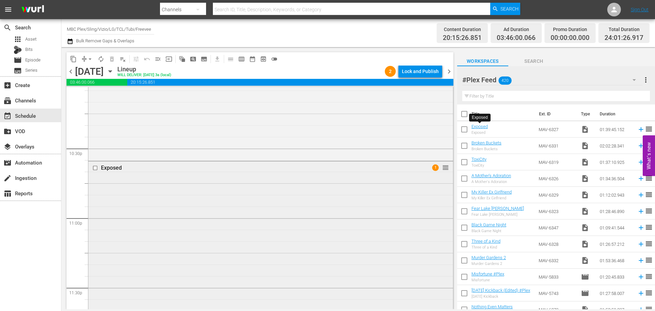
click at [225, 208] on div "Exposed 1 reorder" at bounding box center [270, 275] width 365 height 229
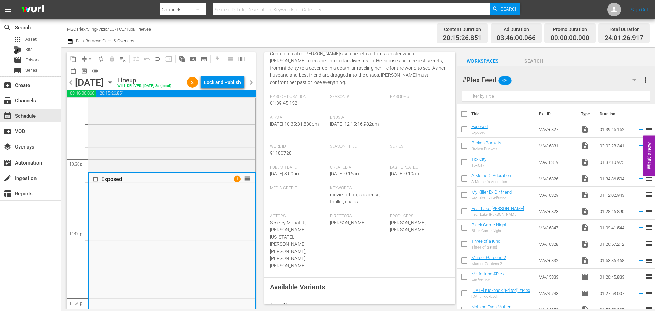
scroll to position [239, 0]
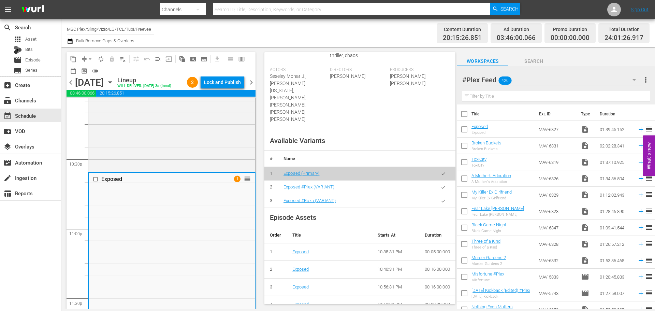
click at [441, 185] on icon "button" at bounding box center [443, 187] width 5 height 5
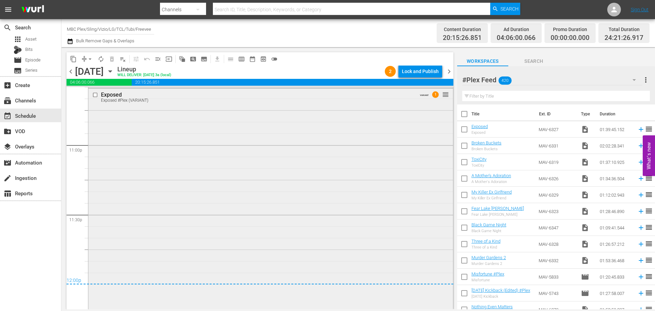
scroll to position [3200, 0]
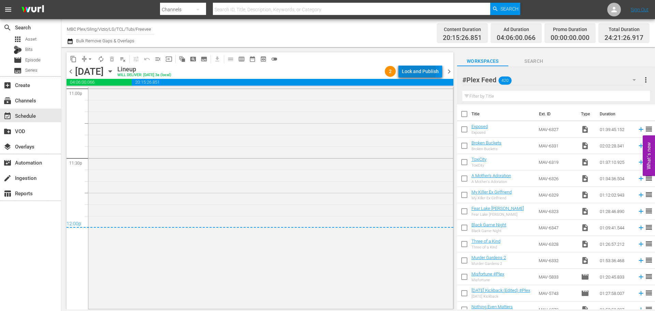
click at [415, 71] on div "Lock and Publish" at bounding box center [420, 71] width 37 height 12
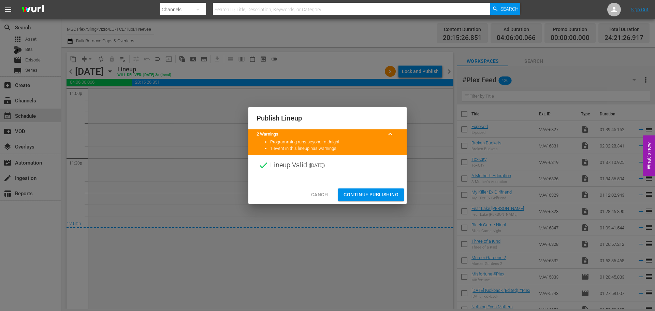
drag, startPoint x: 382, startPoint y: 198, endPoint x: 390, endPoint y: 200, distance: 7.5
click at [383, 196] on span "Continue Publishing" at bounding box center [371, 194] width 55 height 9
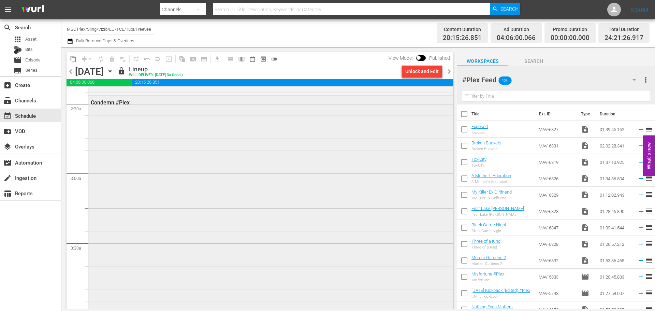
scroll to position [375, 0]
